Goal: Task Accomplishment & Management: Manage account settings

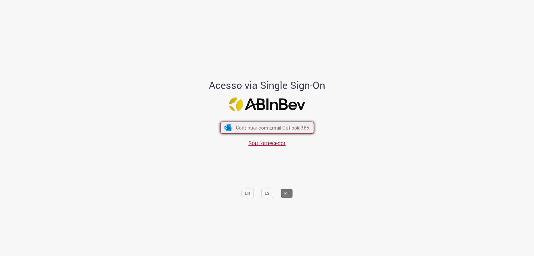
click at [253, 133] on button "Continuar com Email Outlook 365" at bounding box center [267, 128] width 94 height 12
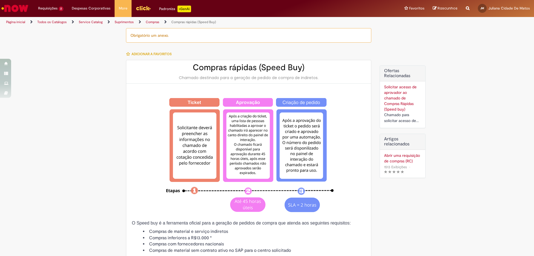
type input "********"
type input "**********"
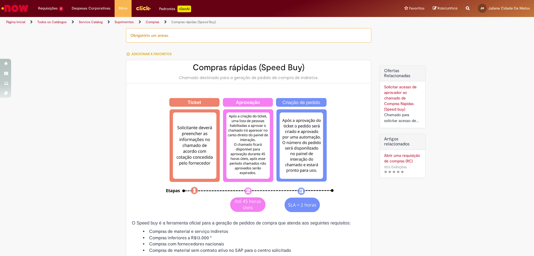
type input "****"
type input "**********"
type input "******"
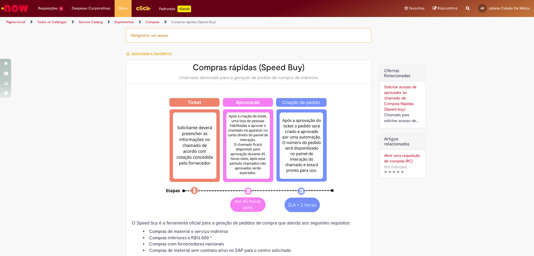
type input "**********"
click at [61, 28] on span "Compras rápidas (Speed Buy)" at bounding box center [60, 30] width 40 height 4
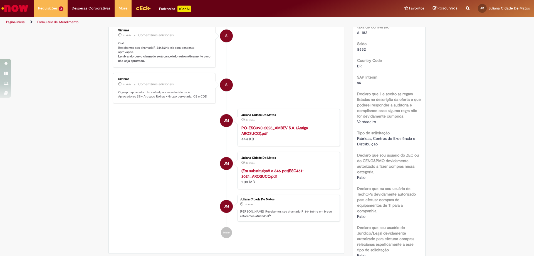
scroll to position [32, 0]
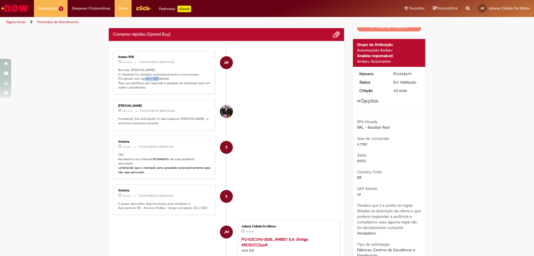
drag, startPoint x: 165, startPoint y: 78, endPoint x: 149, endPoint y: 78, distance: 16.2
click at [149, 78] on p "Bom dia, [PERSON_NAME]! O chamado foi atendido automaticamente e com sucesso. P…" at bounding box center [164, 79] width 93 height 22
copy p "4501386568"
click at [66, 40] on span "Compras rápidas (Speed Buy)" at bounding box center [60, 41] width 40 height 4
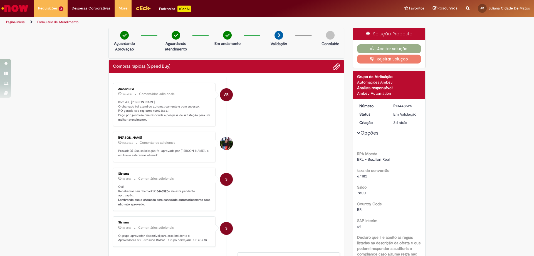
drag, startPoint x: 165, startPoint y: 80, endPoint x: 156, endPoint y: 77, distance: 9.3
click at [156, 77] on ul "AR Ambev RPA 10h atrás 10 horas atrás Comentários adicionais Bom dia, [PERSON_N…" at bounding box center [226, 207] width 227 height 261
drag, startPoint x: 149, startPoint y: 111, endPoint x: 165, endPoint y: 111, distance: 16.1
click at [165, 111] on p "Bom dia, [PERSON_NAME]! O chamado foi atendido automaticamente e com sucesso. P…" at bounding box center [164, 111] width 93 height 22
copy p "4501386567"
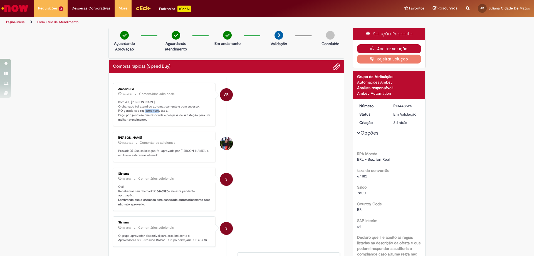
click at [359, 51] on button "Aceitar solução" at bounding box center [389, 48] width 64 height 9
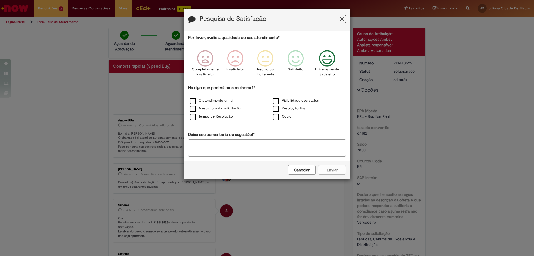
drag, startPoint x: 330, startPoint y: 63, endPoint x: 299, endPoint y: 83, distance: 36.2
click at [330, 63] on icon "Feedback" at bounding box center [327, 58] width 21 height 17
click at [216, 103] on label "O atendimento em si" at bounding box center [211, 100] width 43 height 5
click at [319, 172] on button "Enviar" at bounding box center [332, 169] width 28 height 9
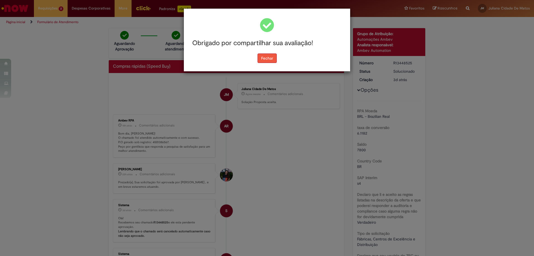
click at [261, 60] on button "Fechar" at bounding box center [267, 57] width 19 height 9
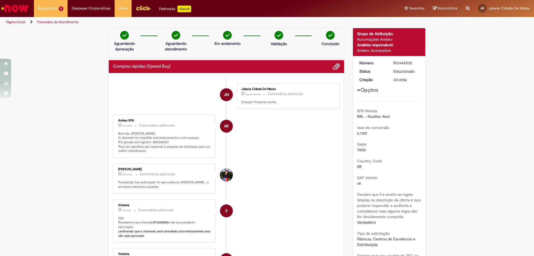
click at [53, 9] on li "Requisições 2 Exibir Todas as Solicitações Compras rápidas (Speed Buy) 3d atrás…" at bounding box center [51, 8] width 34 height 17
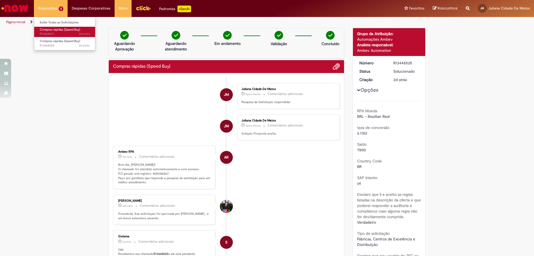
click at [72, 34] on span "3d atrás 3 dias atrás R13448691" at bounding box center [65, 34] width 50 height 4
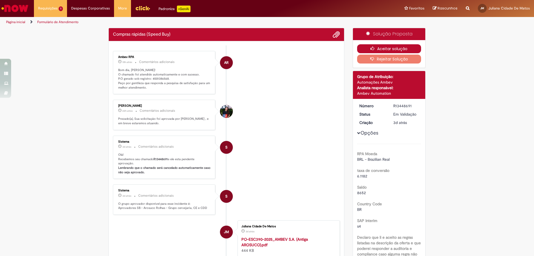
click at [383, 48] on button "Aceitar solução" at bounding box center [389, 48] width 64 height 9
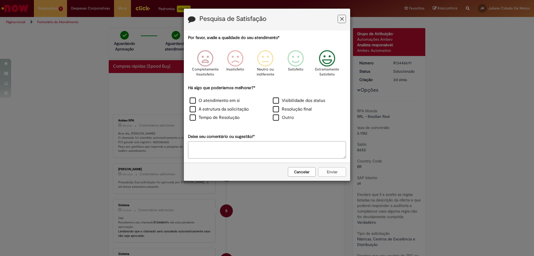
click at [328, 59] on icon "Feedback" at bounding box center [327, 58] width 21 height 17
click at [229, 101] on label "O atendimento em si" at bounding box center [215, 100] width 50 height 6
click at [334, 173] on button "Enviar" at bounding box center [332, 171] width 28 height 9
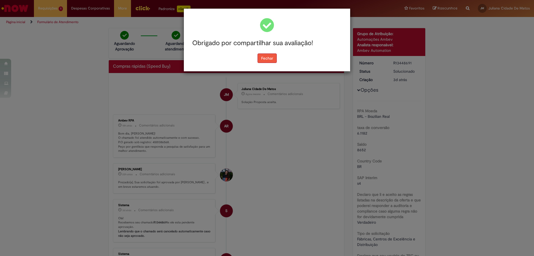
click at [266, 60] on button "Fechar" at bounding box center [267, 57] width 19 height 9
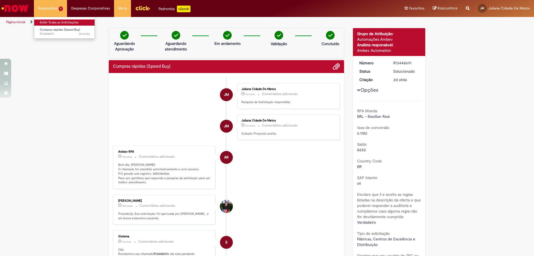
click at [56, 24] on link "Exibir Todas as Solicitações" at bounding box center [64, 22] width 61 height 6
